Goal: Manage account settings

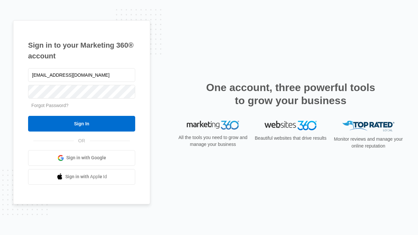
type input "[EMAIL_ADDRESS][DOMAIN_NAME]"
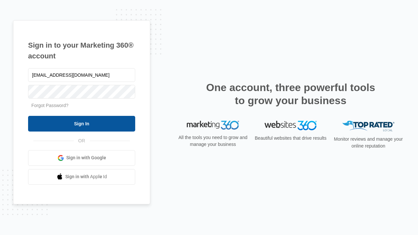
click at [82, 123] on input "Sign In" at bounding box center [81, 124] width 107 height 16
